Goal: Task Accomplishment & Management: Use online tool/utility

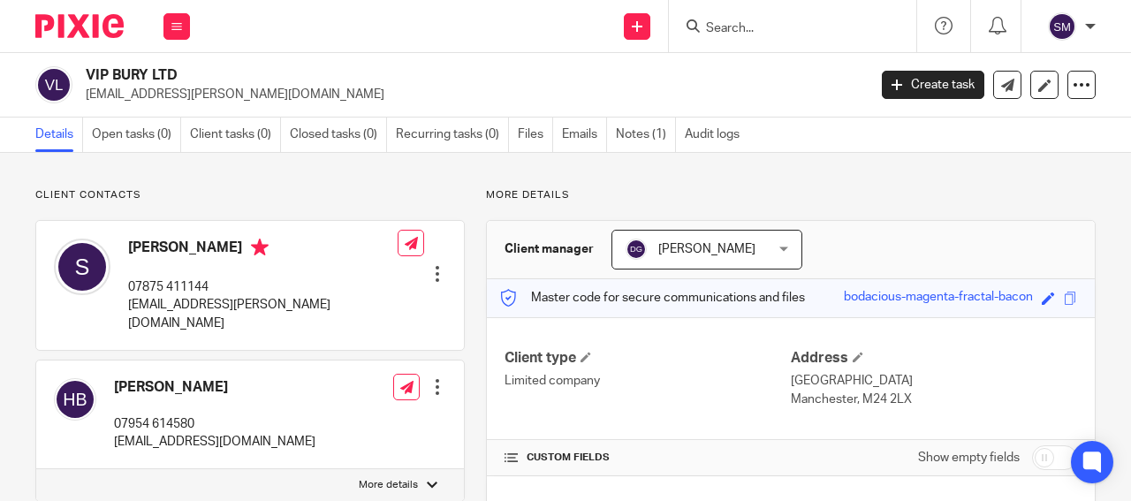
click at [724, 14] on div at bounding box center [792, 26] width 247 height 52
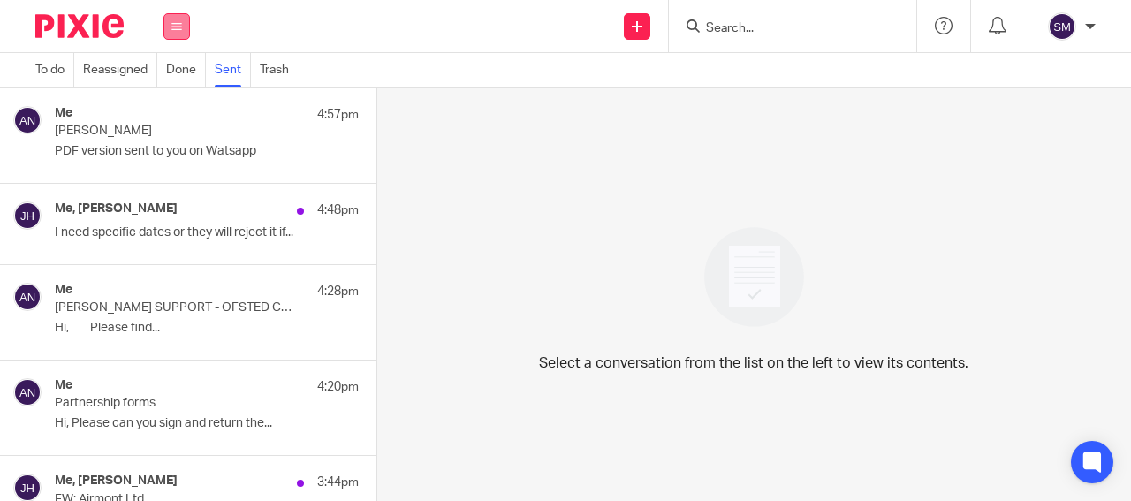
click at [170, 27] on button at bounding box center [176, 26] width 27 height 27
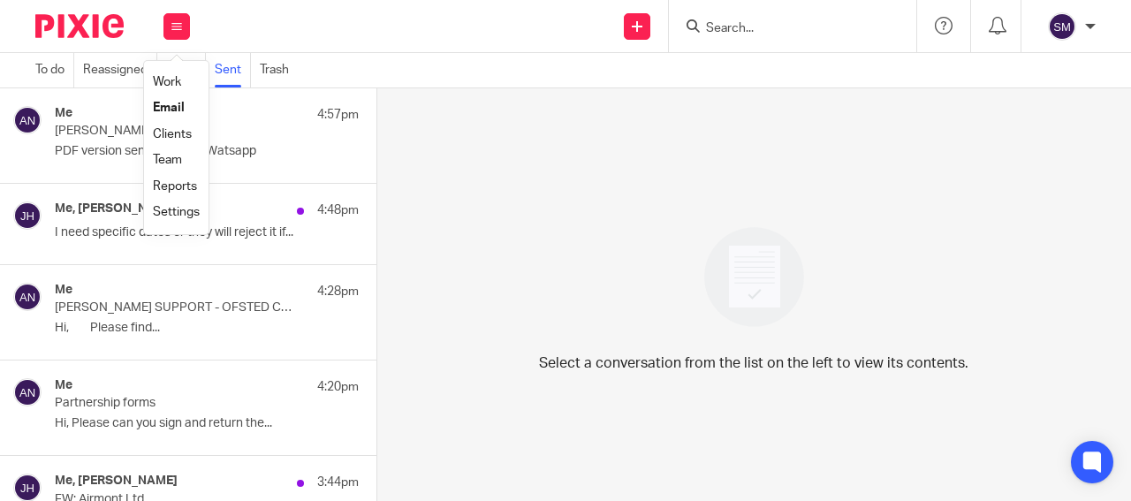
click at [178, 135] on link "Clients" at bounding box center [172, 134] width 39 height 12
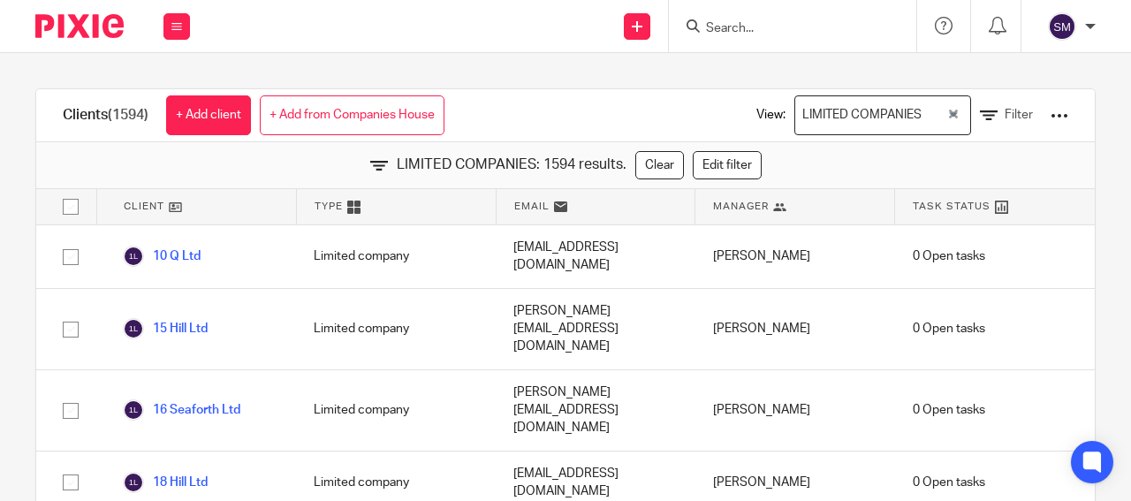
click at [74, 211] on input "checkbox" at bounding box center [71, 207] width 34 height 34
checkbox input "true"
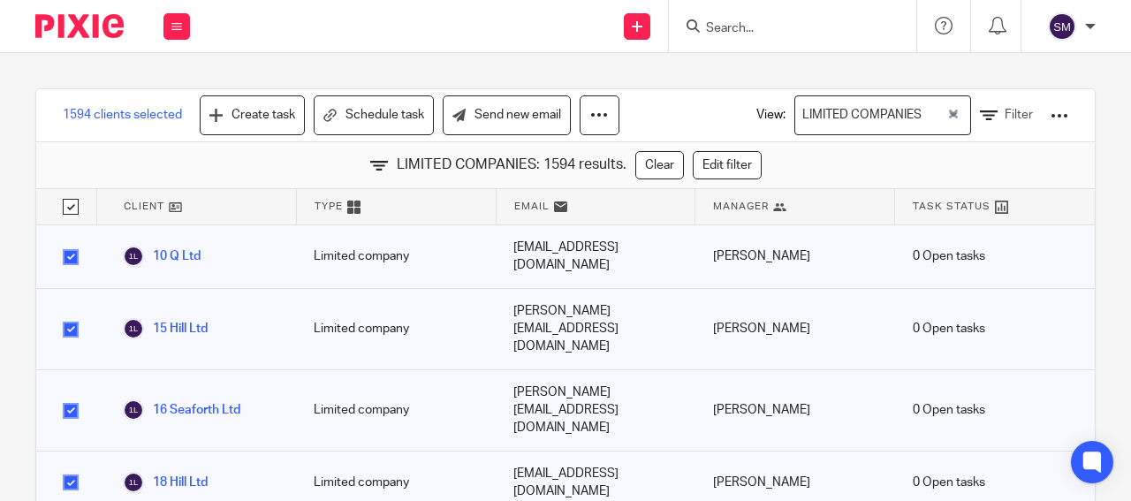
checkbox input "true"
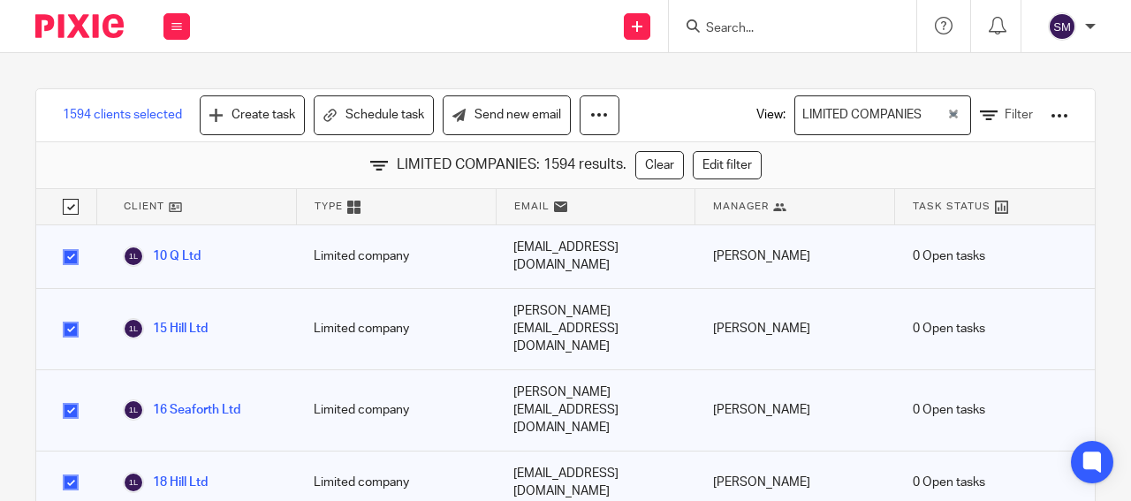
checkbox input "true"
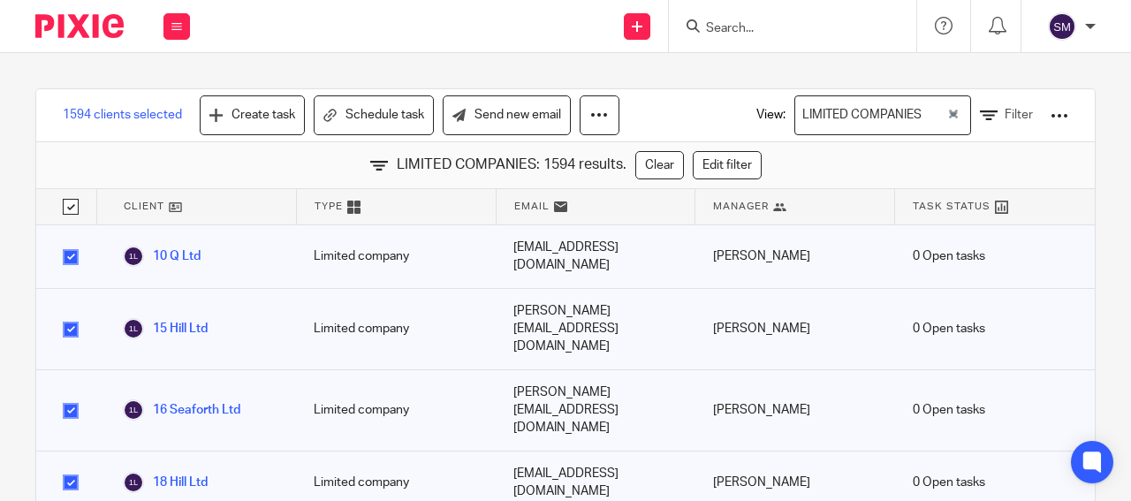
checkbox input "true"
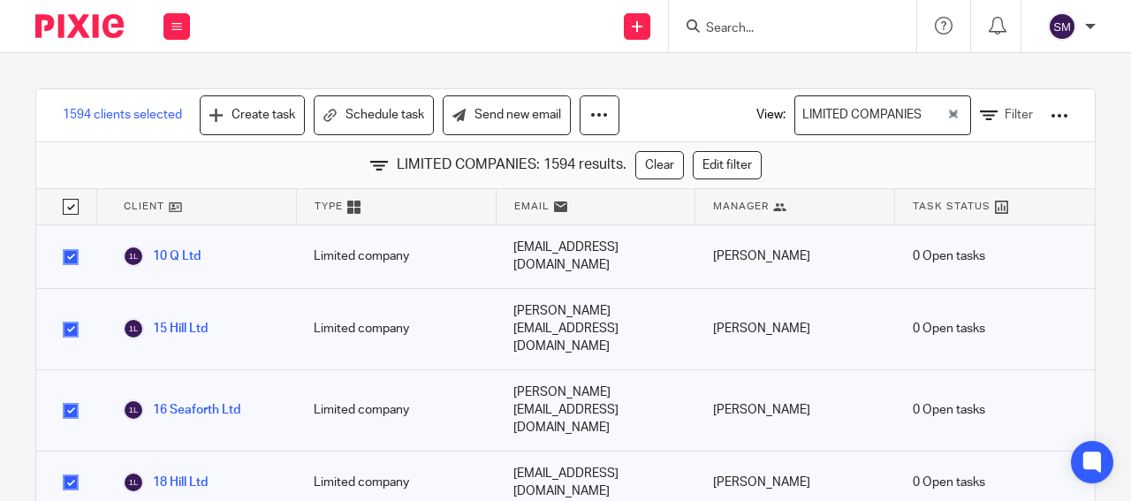
checkbox input "true"
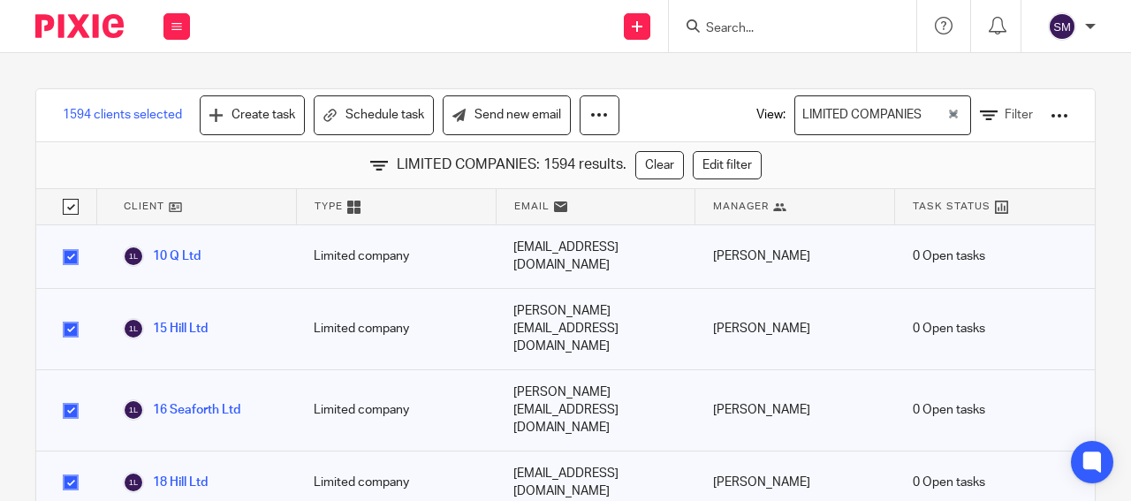
checkbox input "true"
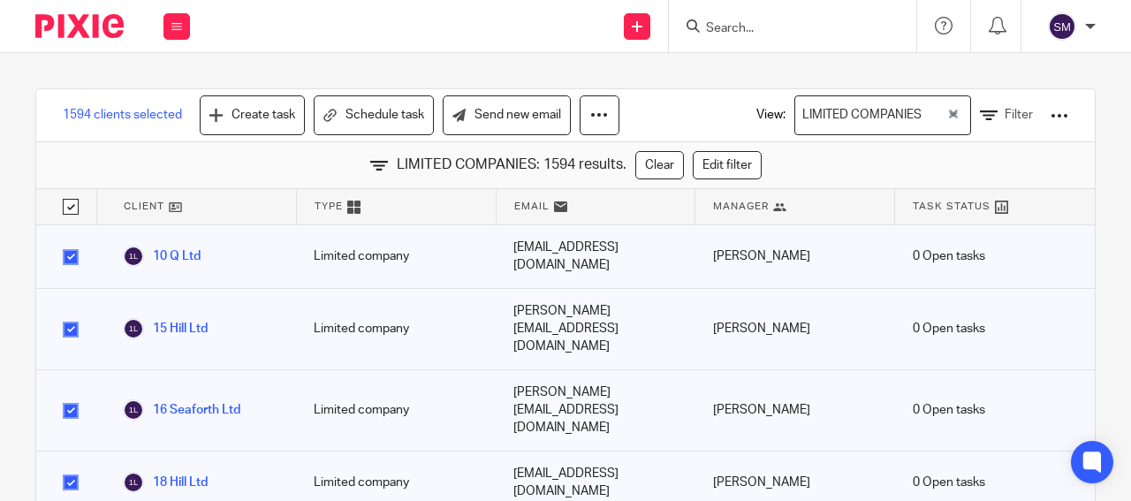
checkbox input "true"
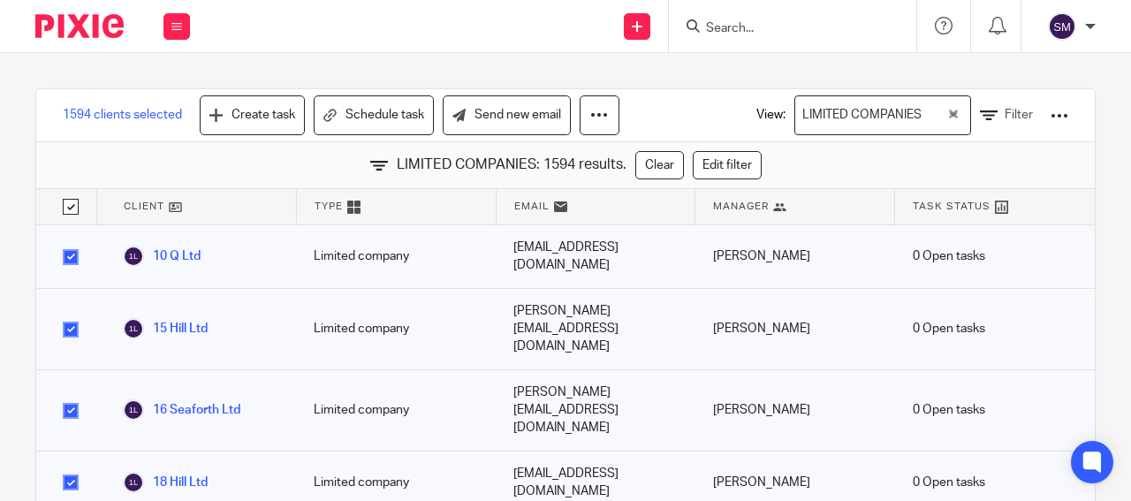
checkbox input "true"
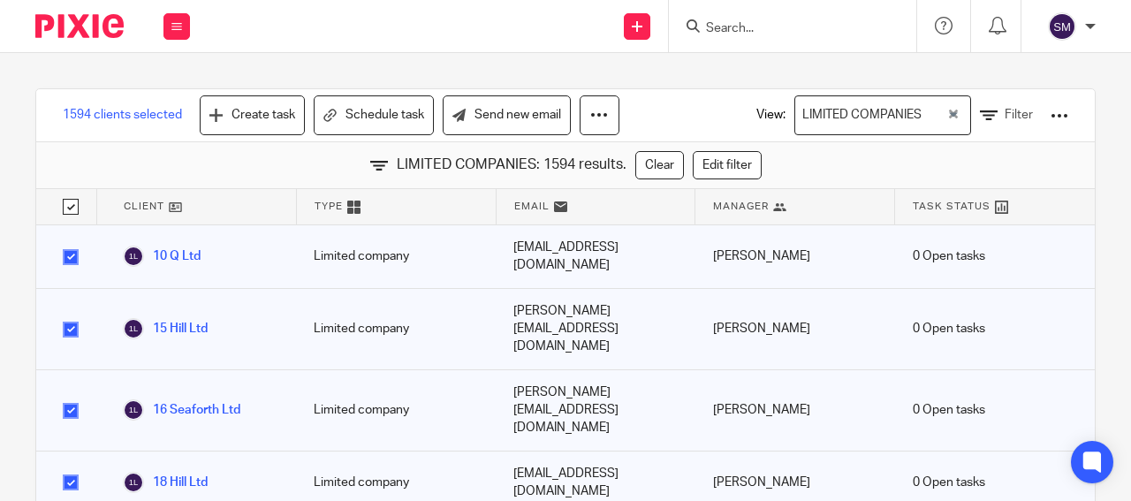
checkbox input "true"
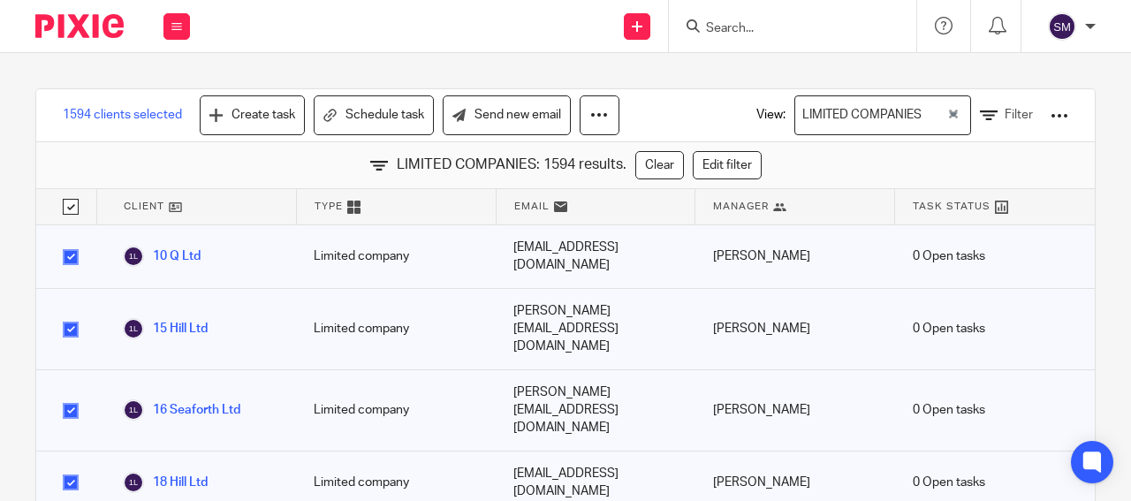
checkbox input "true"
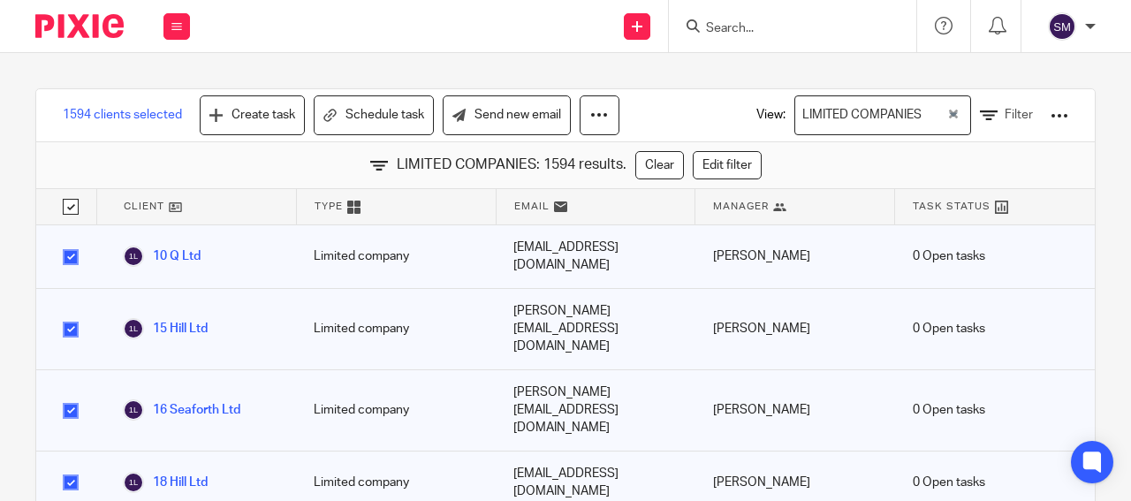
checkbox input "true"
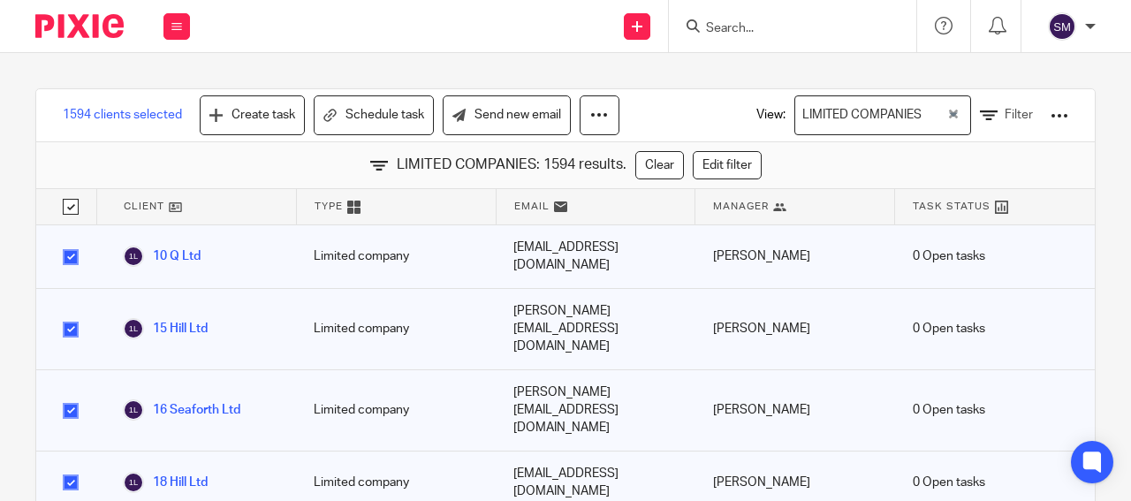
checkbox input "true"
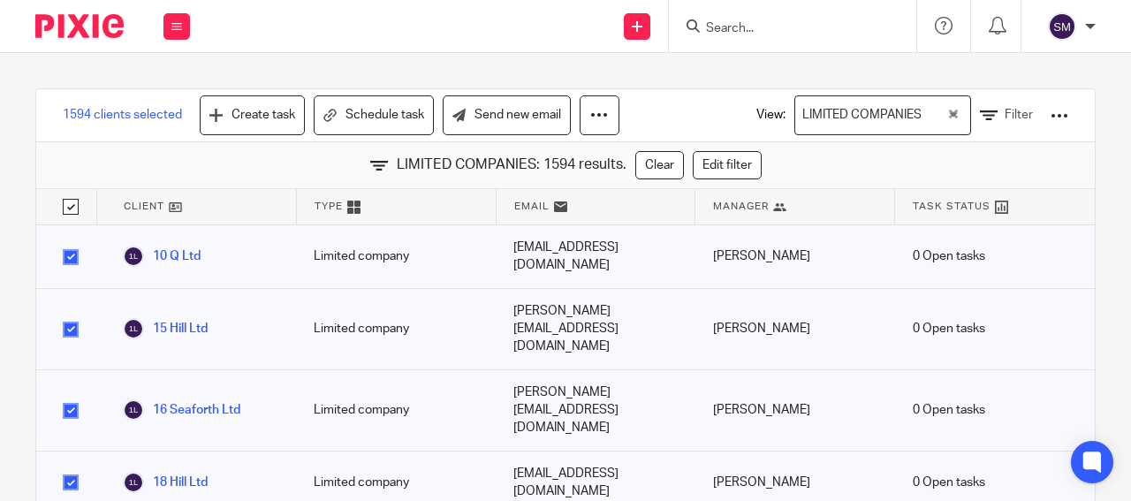
checkbox input "true"
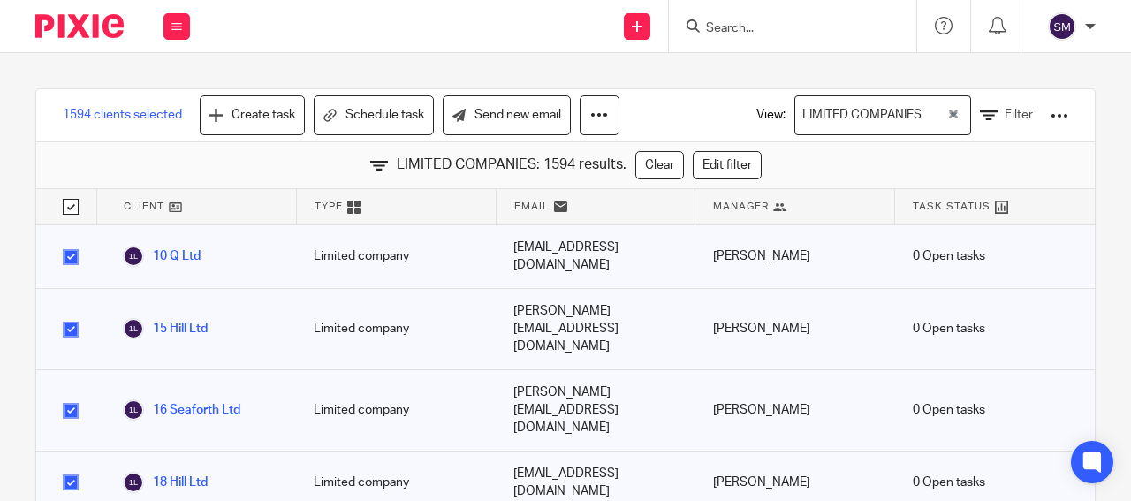
checkbox input "true"
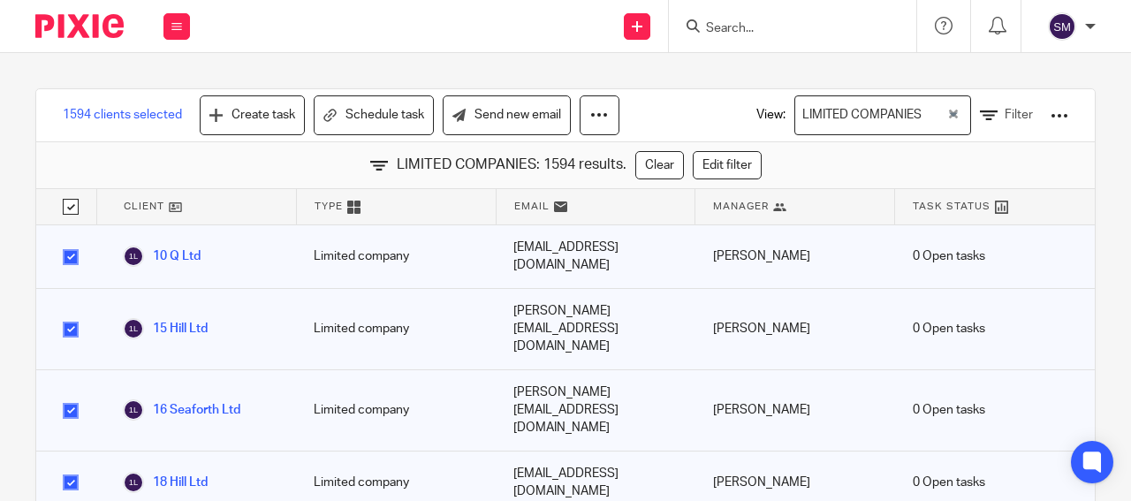
checkbox input "true"
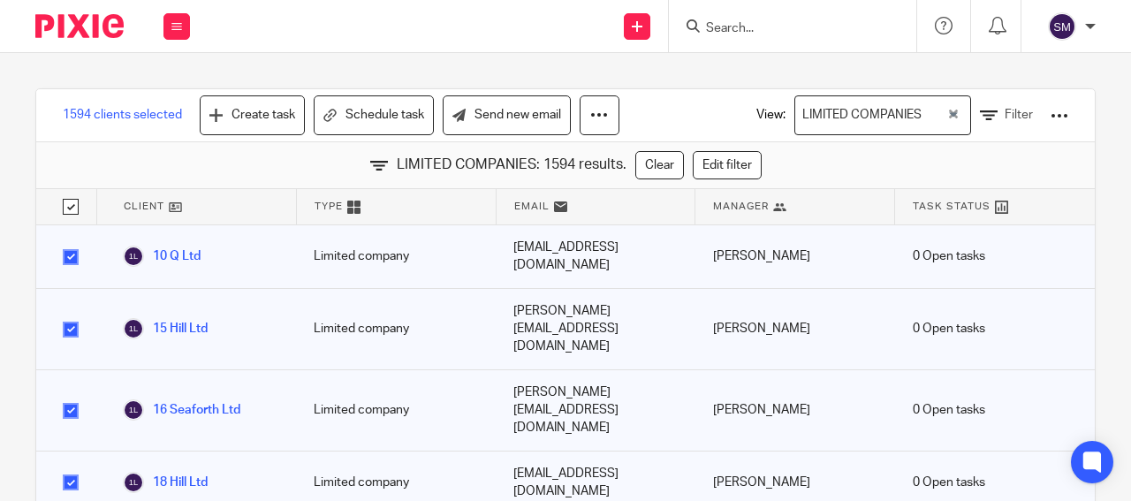
checkbox input "true"
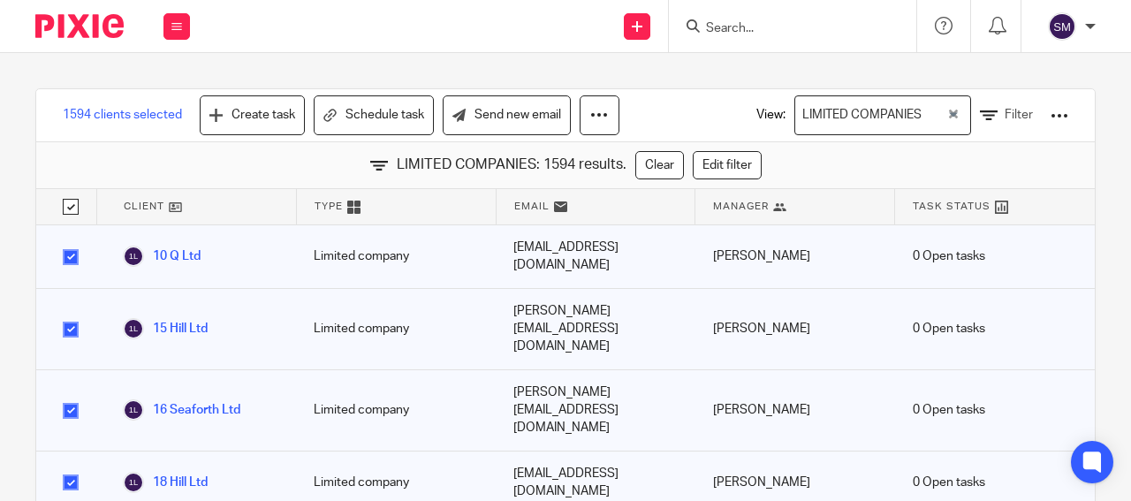
checkbox input "true"
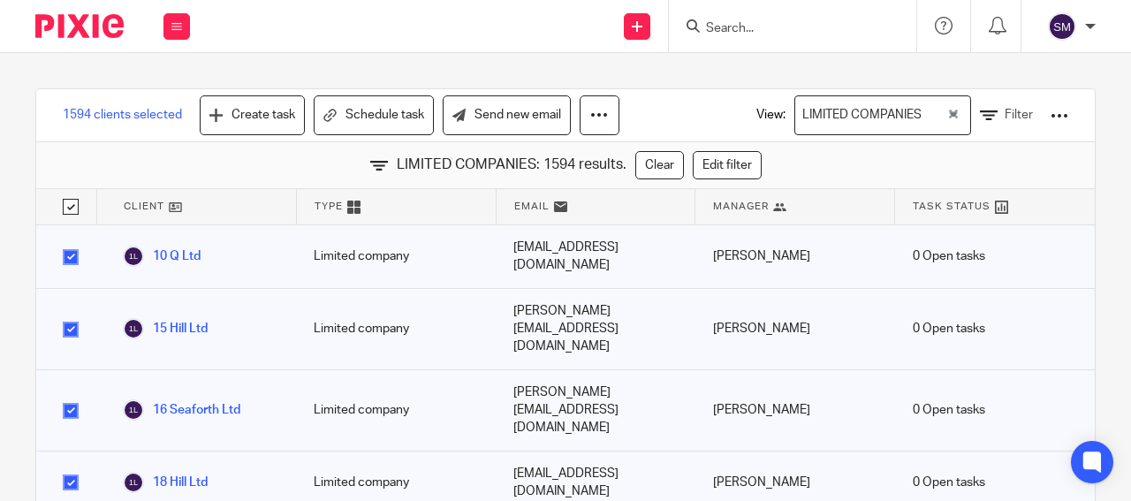
checkbox input "true"
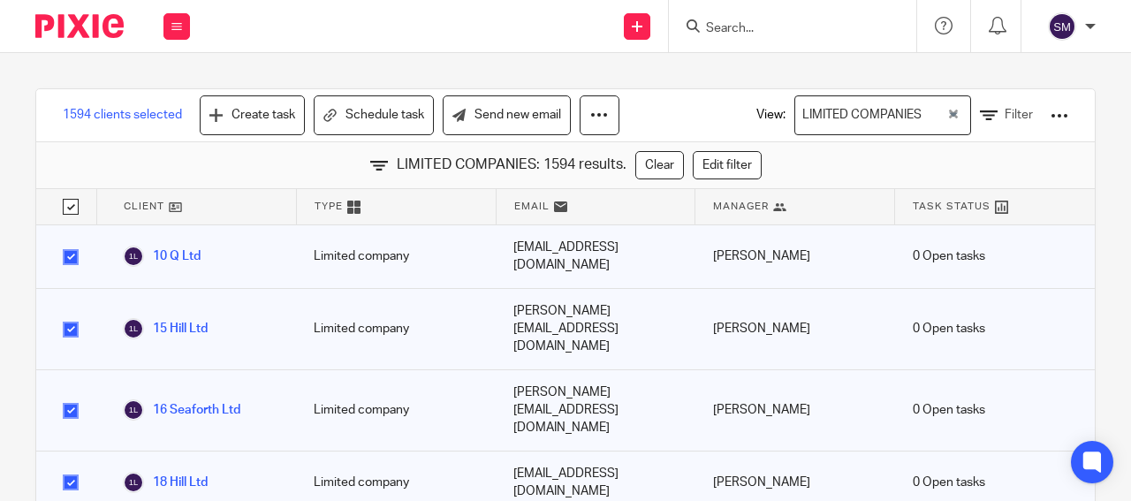
checkbox input "true"
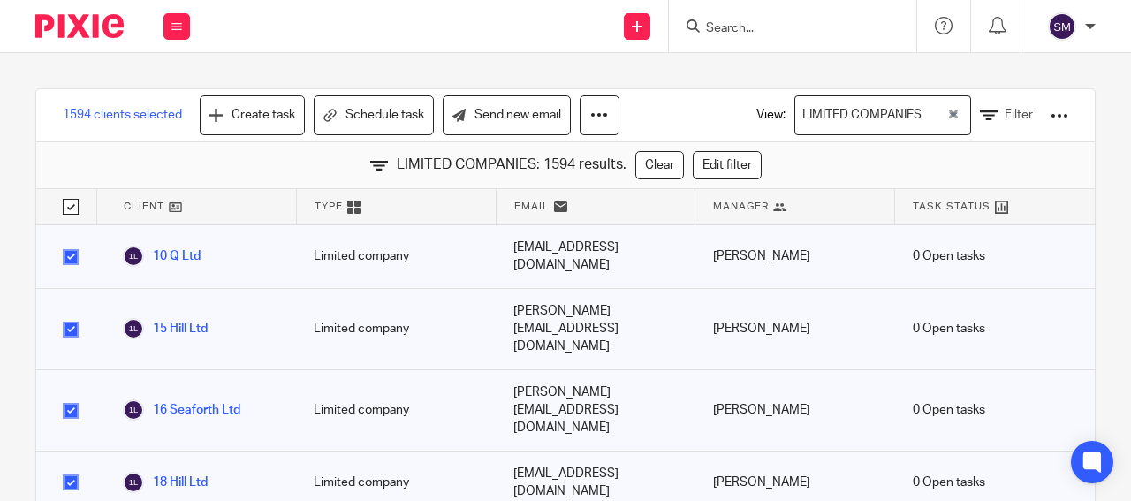
checkbox input "true"
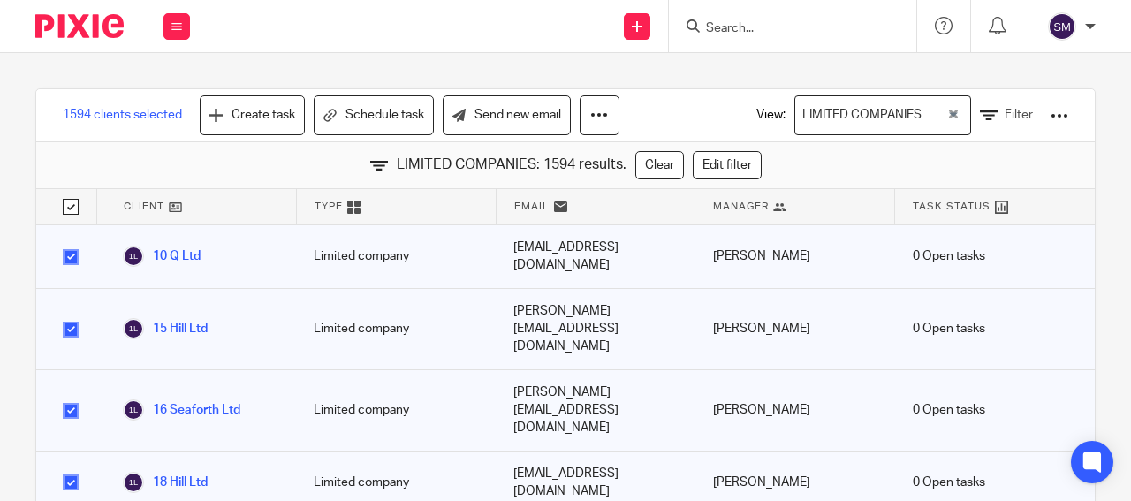
checkbox input "true"
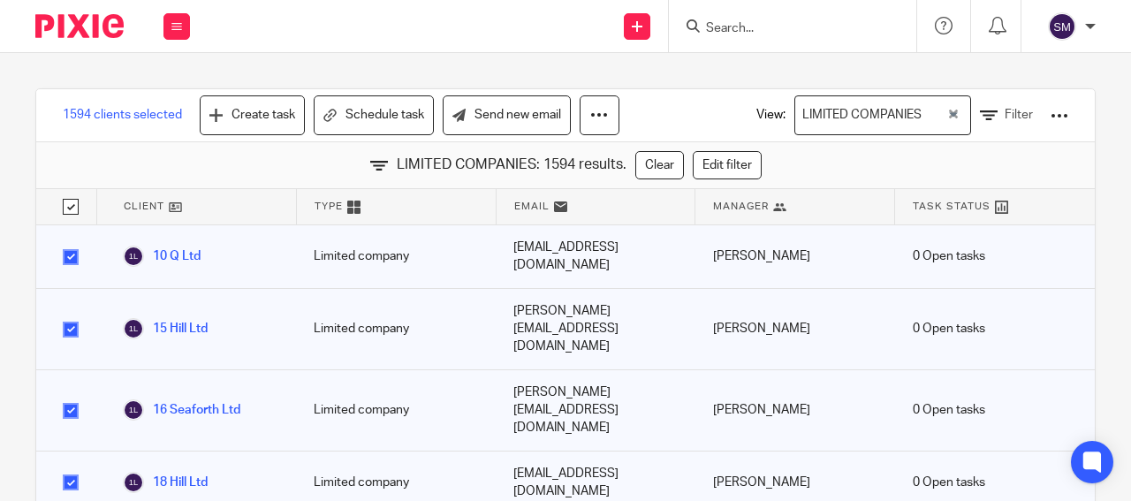
checkbox input "true"
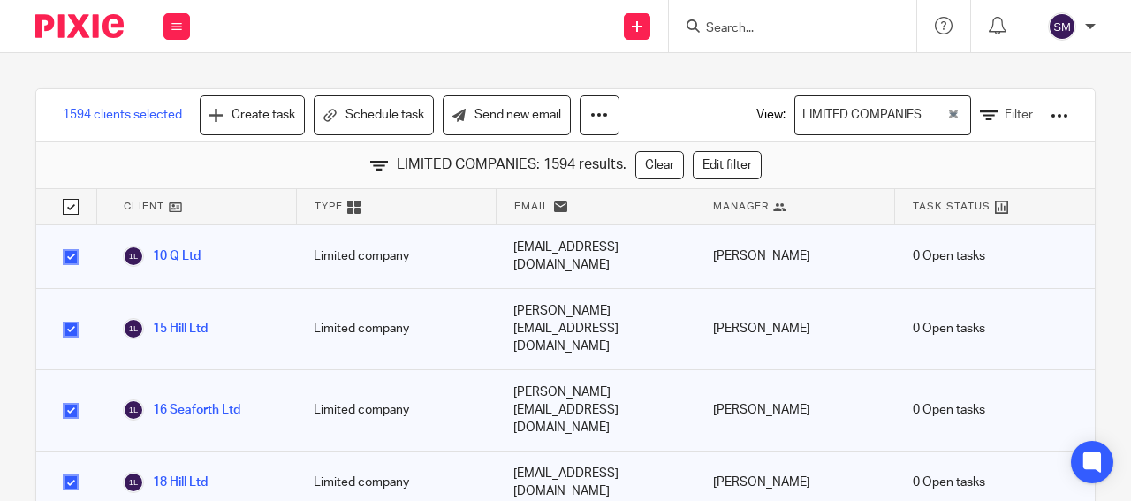
checkbox input "true"
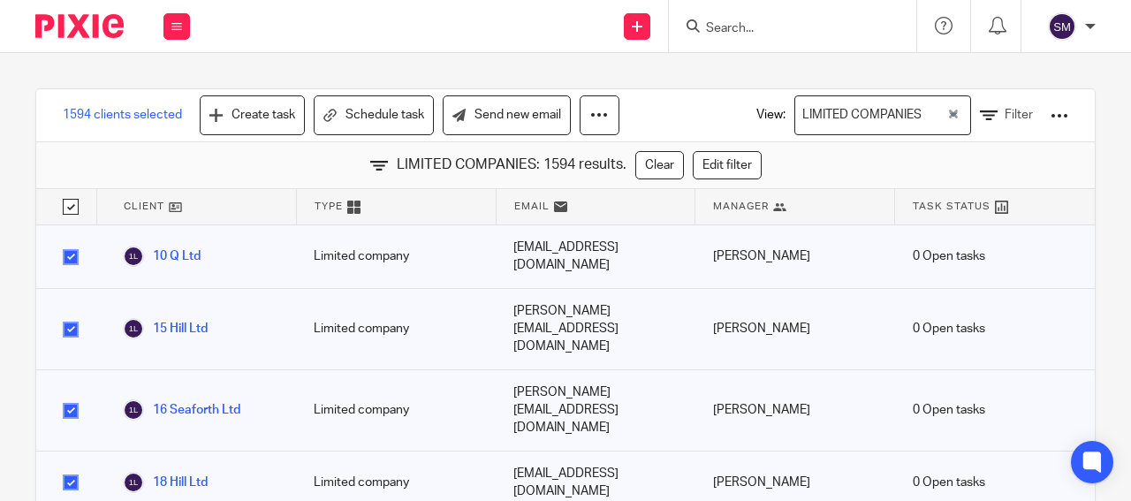
checkbox input "true"
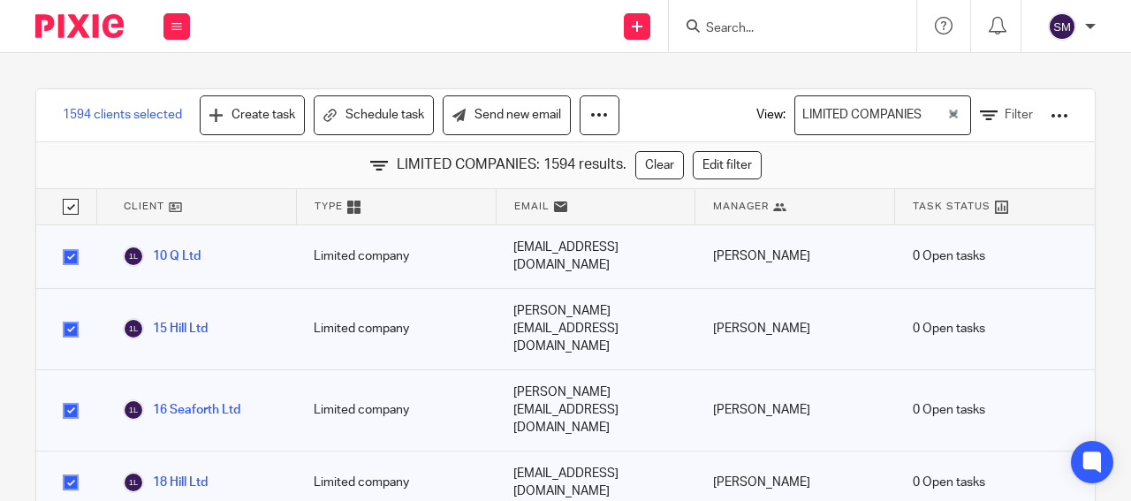
checkbox input "true"
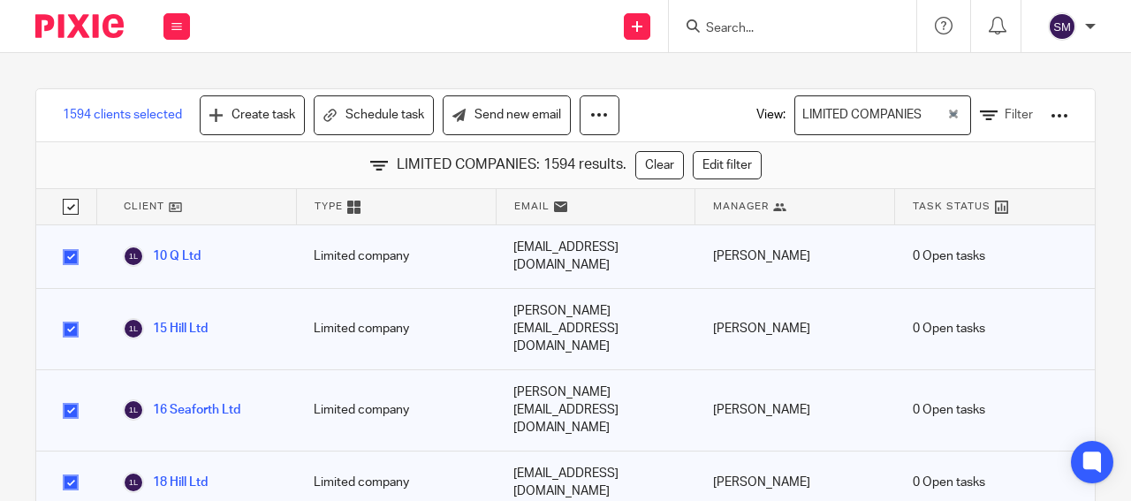
checkbox input "true"
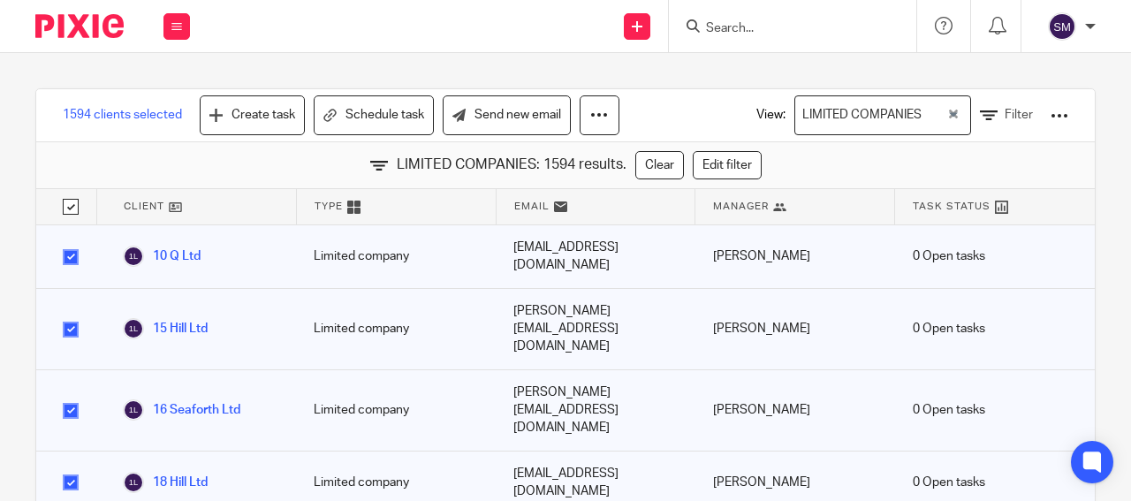
checkbox input "true"
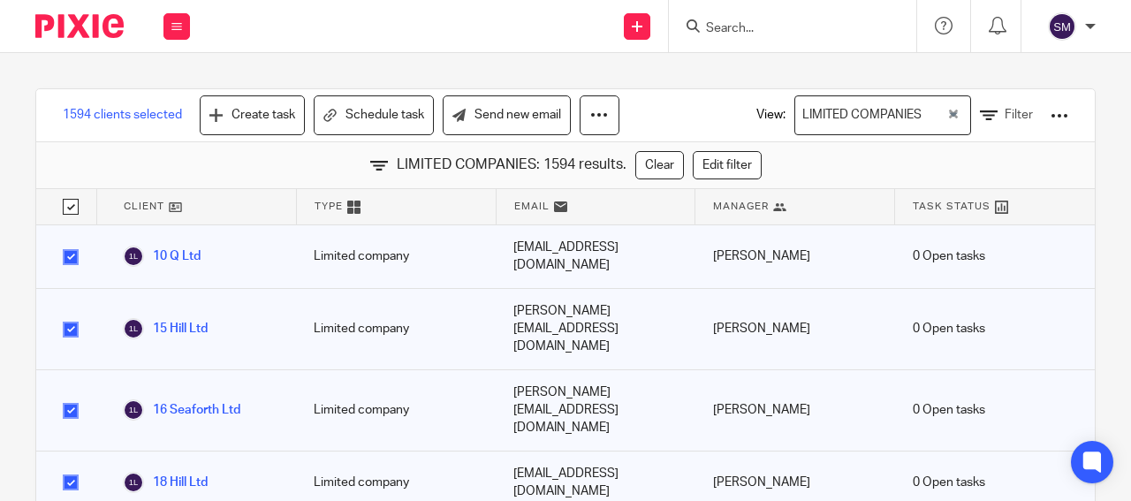
checkbox input "true"
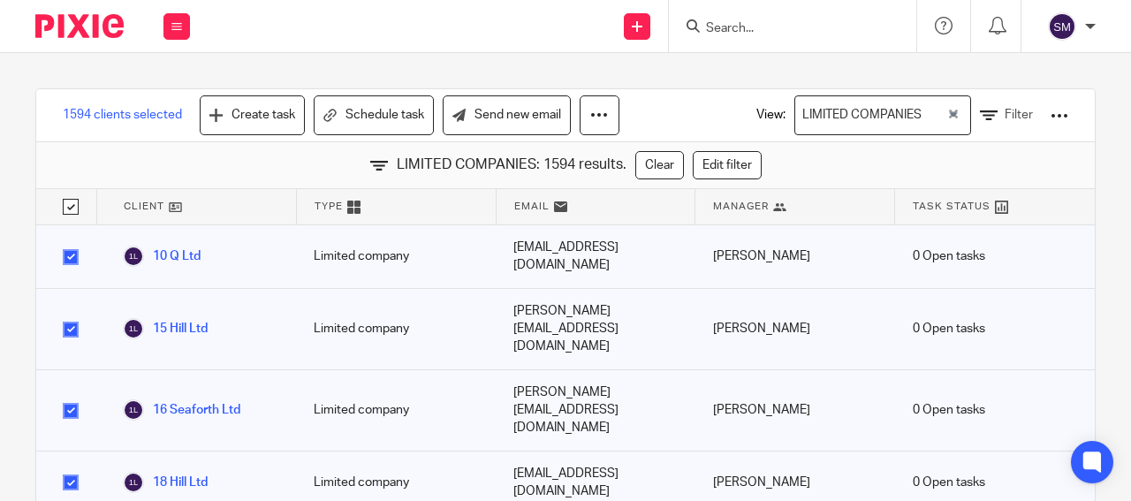
checkbox input "true"
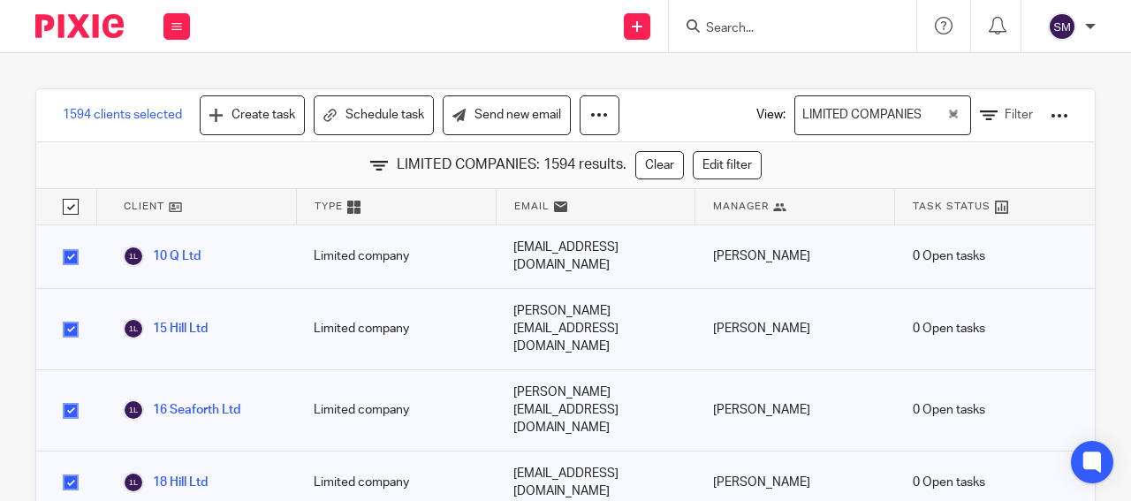
checkbox input "true"
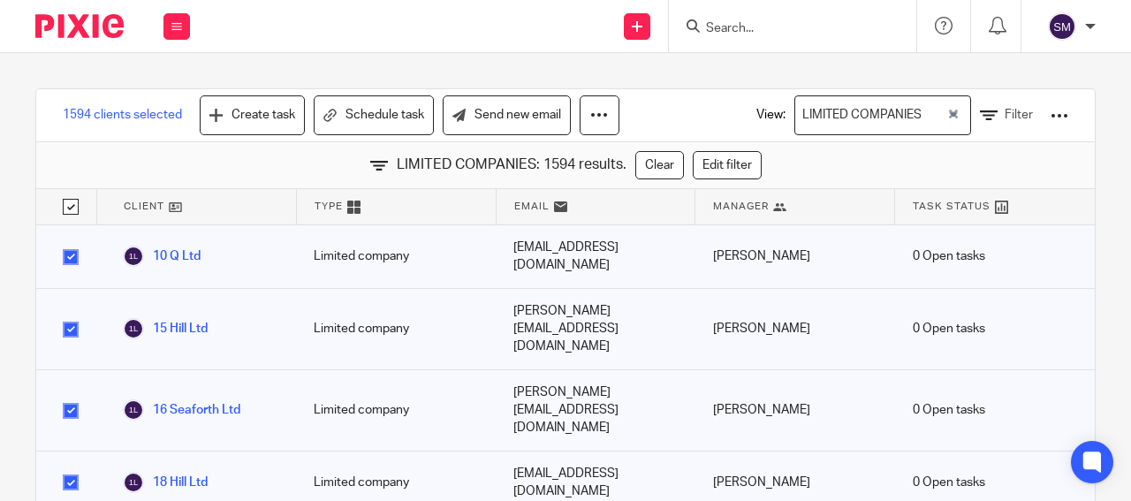
checkbox input "true"
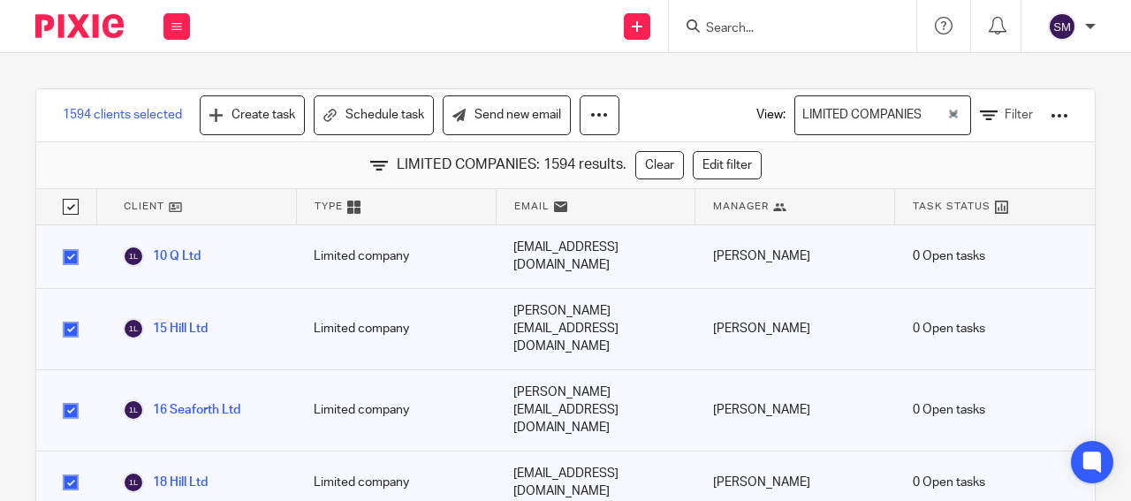
checkbox input "true"
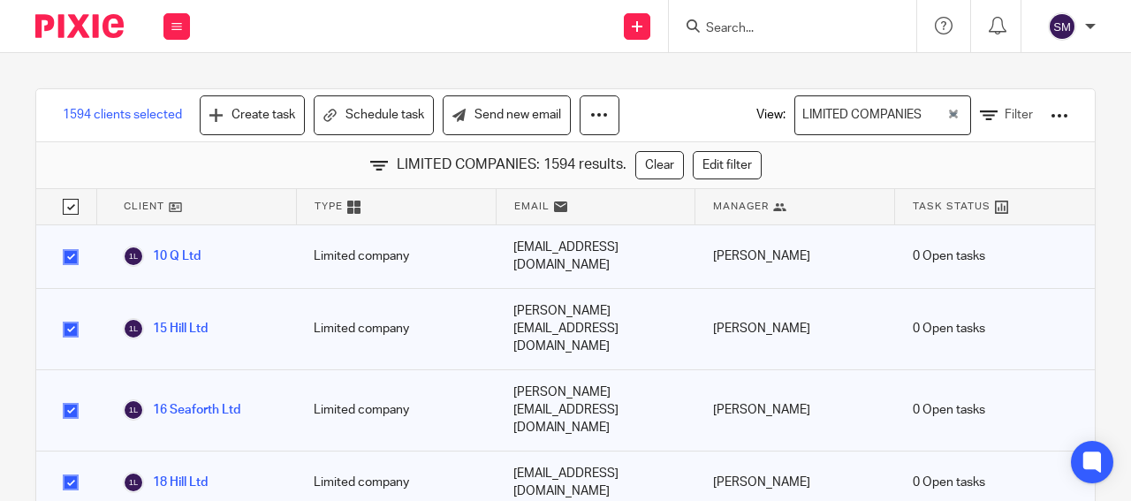
checkbox input "true"
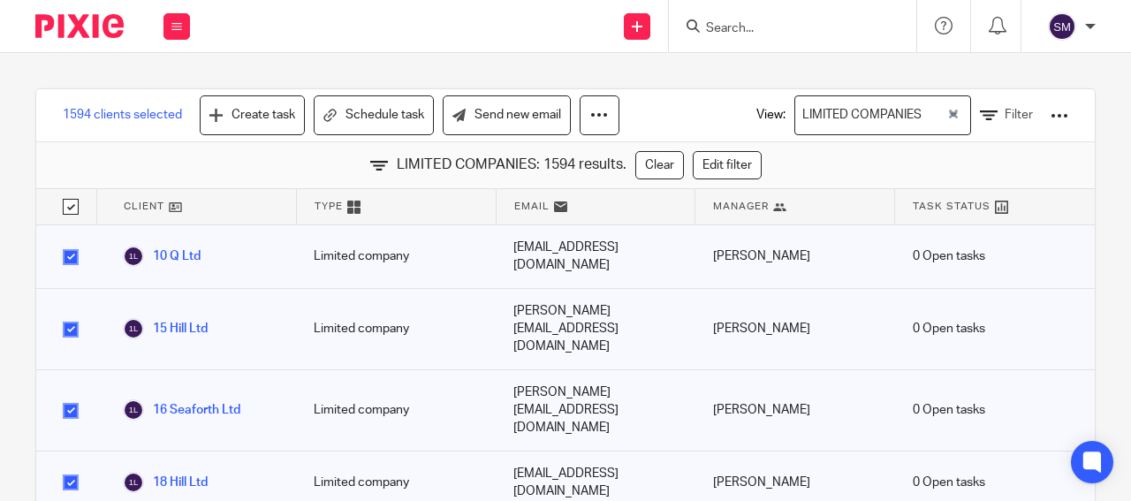
checkbox input "true"
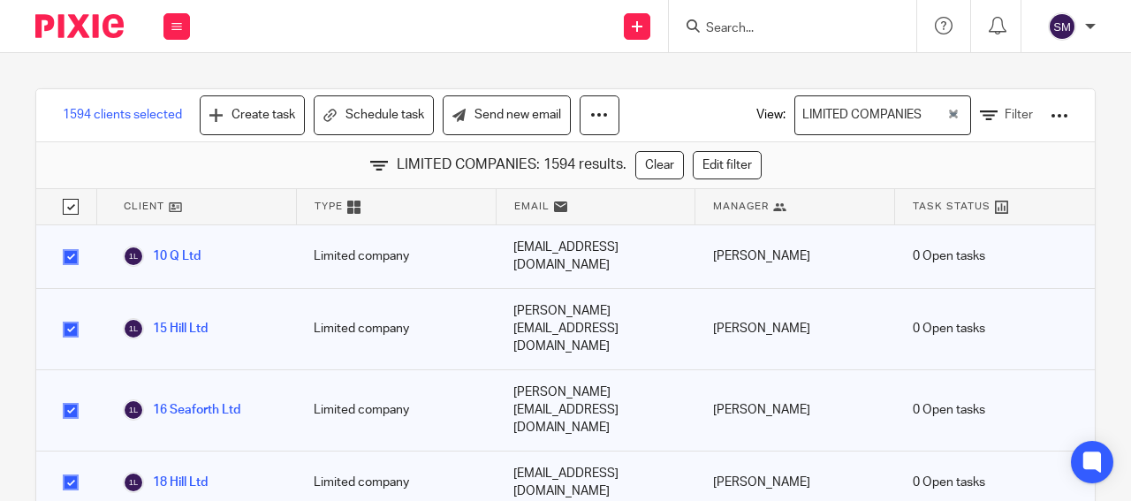
checkbox input "true"
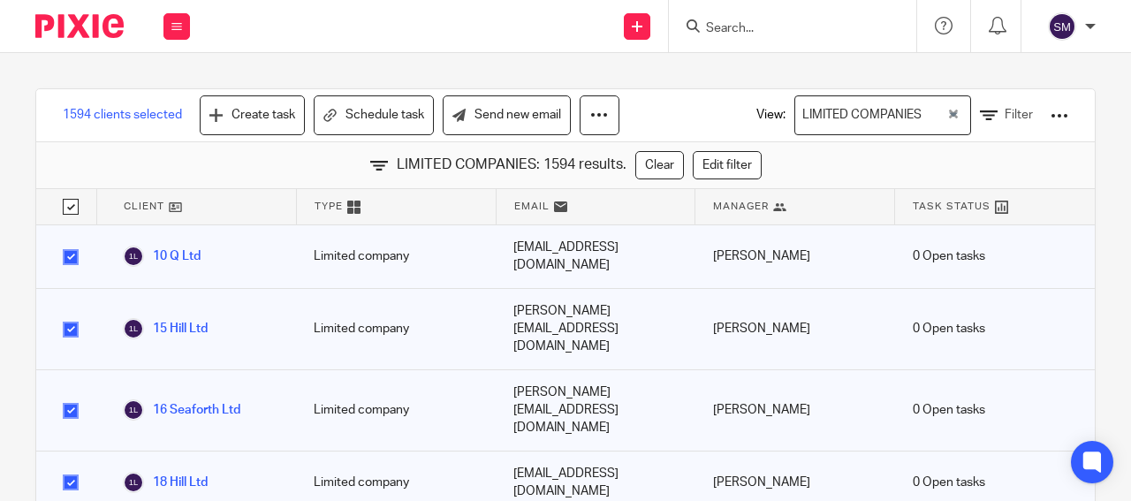
checkbox input "true"
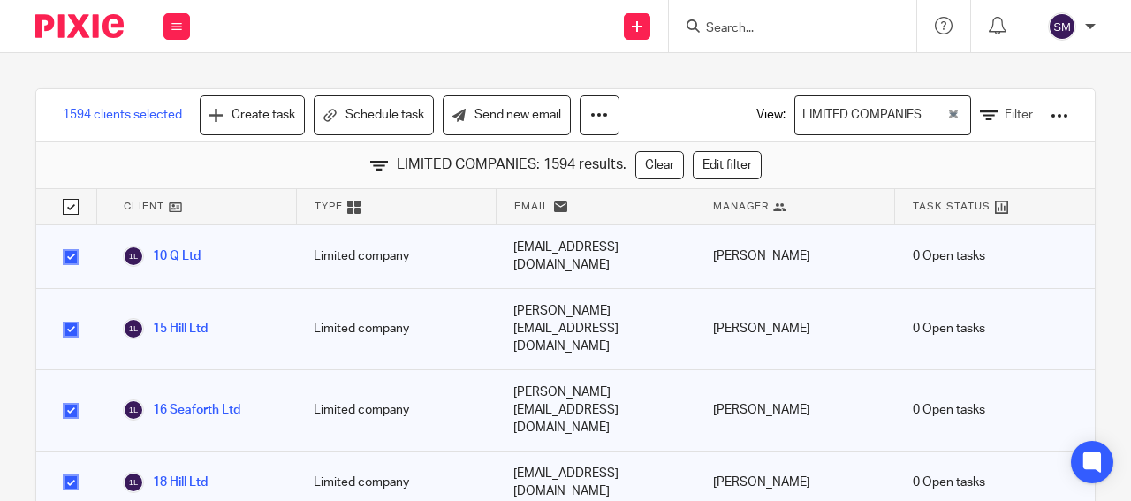
checkbox input "true"
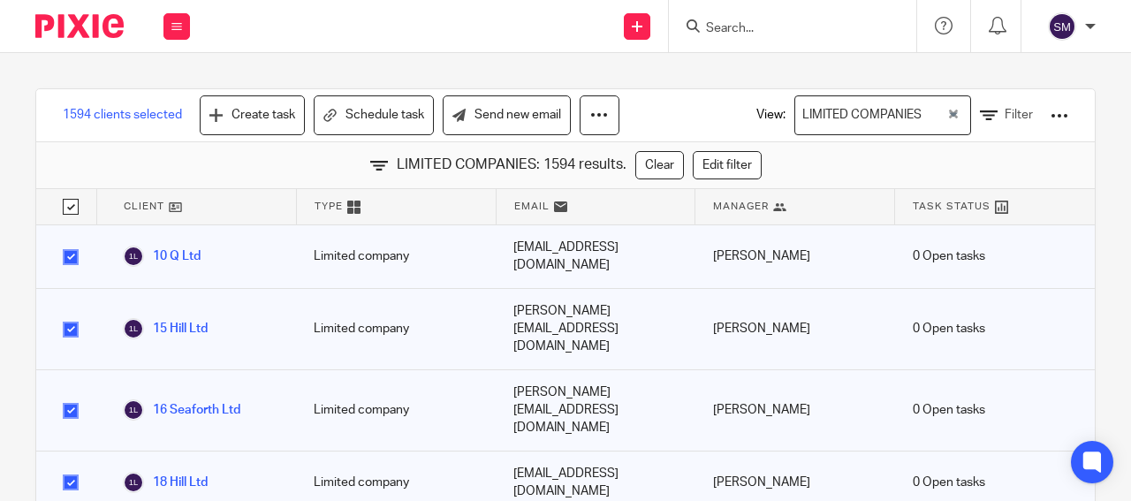
checkbox input "true"
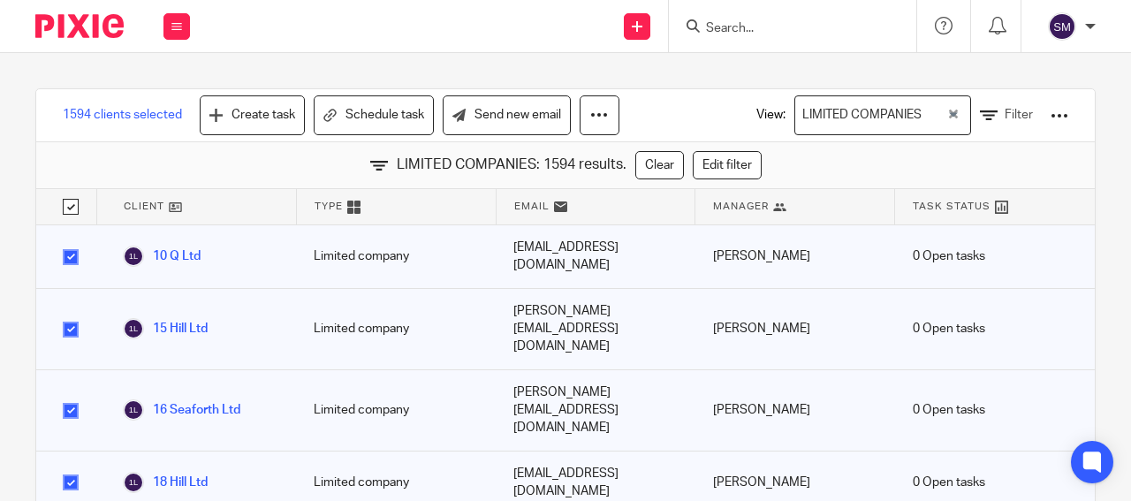
checkbox input "true"
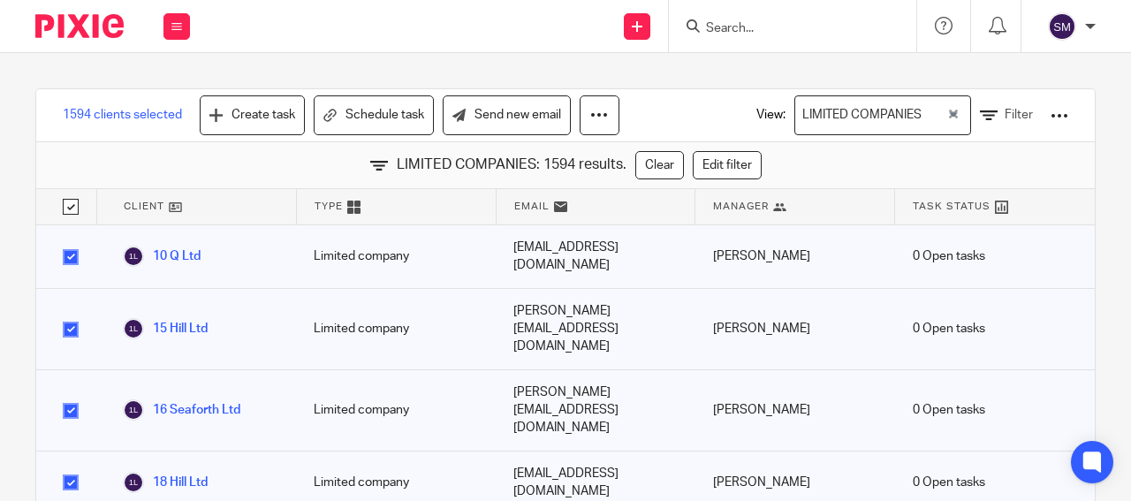
checkbox input "true"
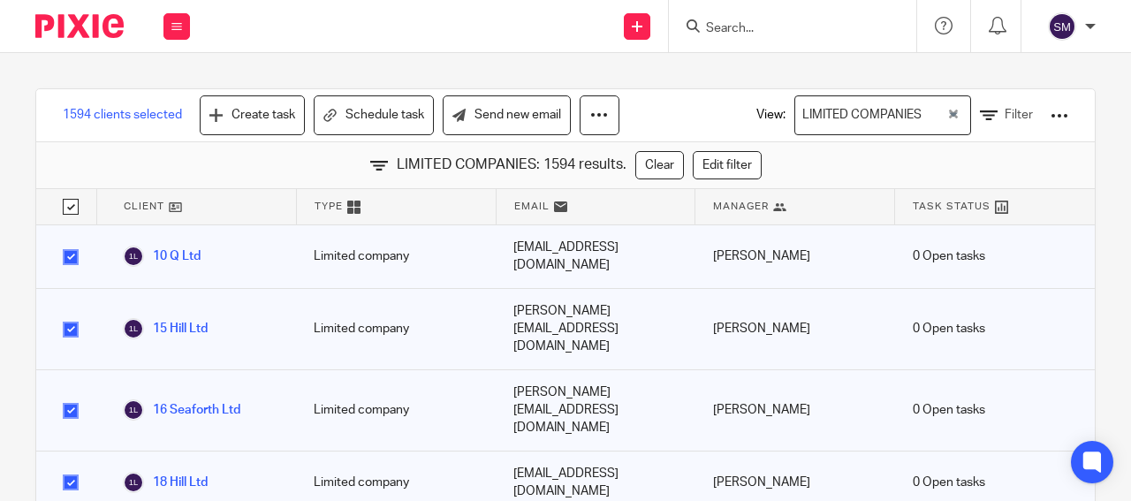
checkbox input "true"
click at [1050, 117] on div at bounding box center [1059, 116] width 18 height 18
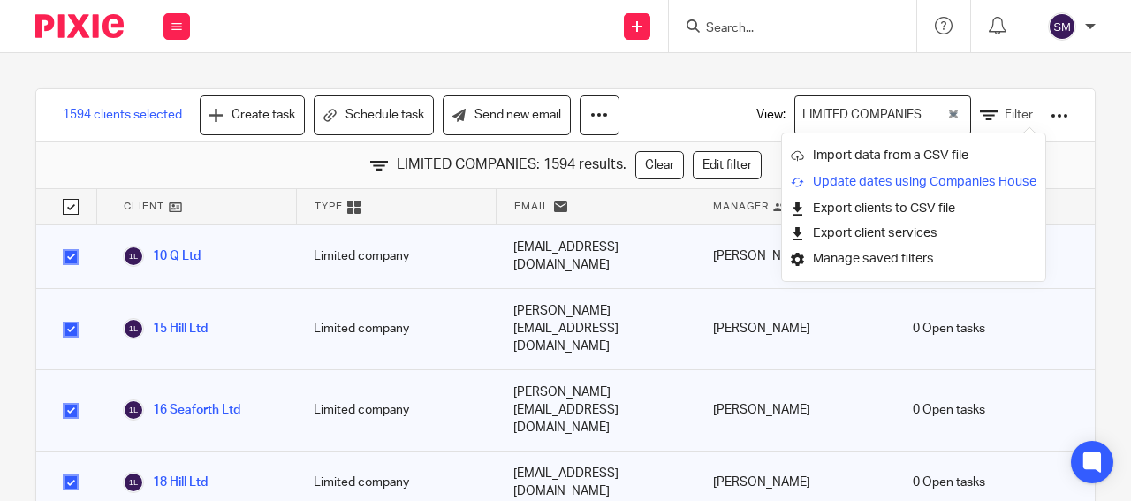
click at [949, 182] on link "Update dates using Companies House" at bounding box center [914, 182] width 246 height 27
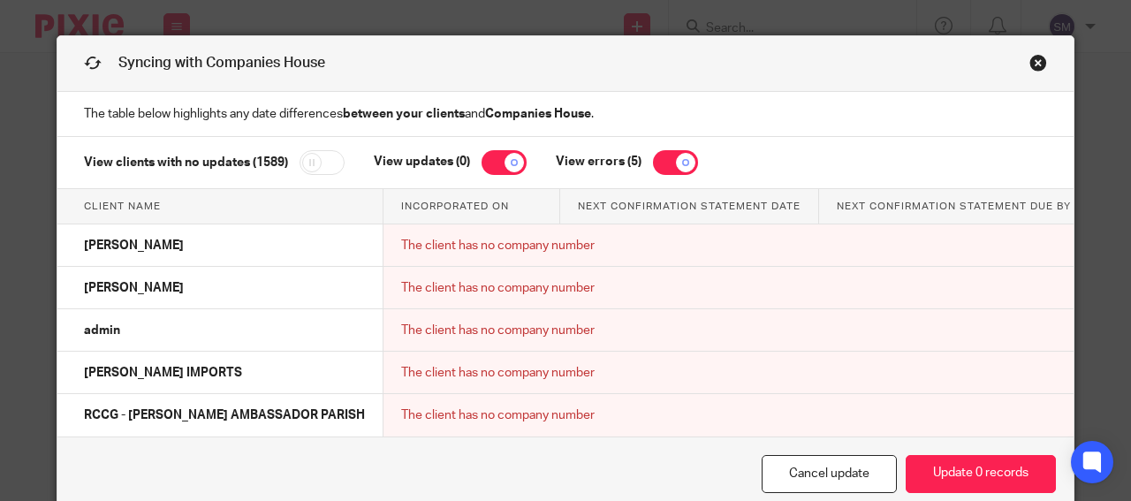
click at [1029, 63] on link "Close this dialog window" at bounding box center [1038, 66] width 18 height 24
click at [1029, 65] on link "Close this dialog window" at bounding box center [1038, 66] width 18 height 24
